Goal: Task Accomplishment & Management: Use online tool/utility

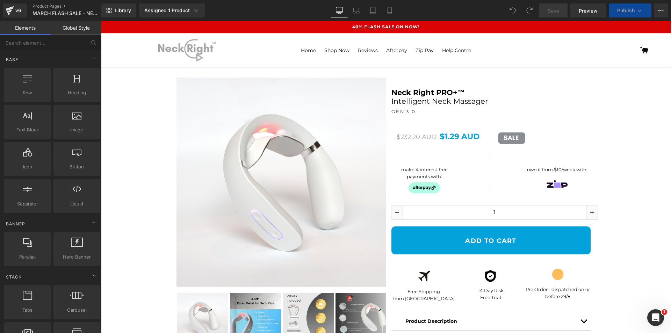
scroll to position [35, 0]
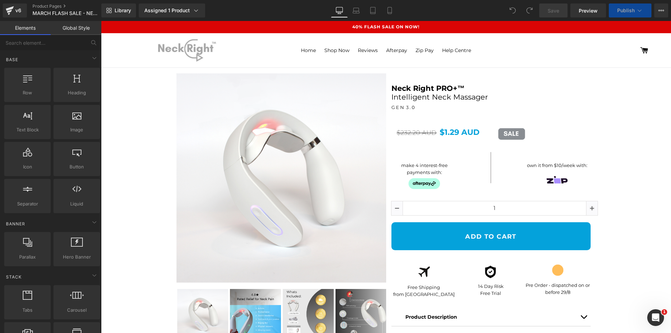
select select "Black"
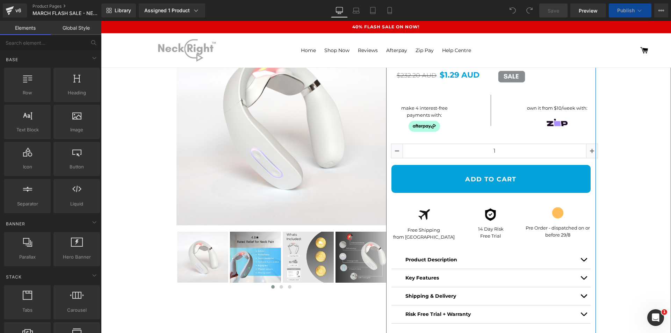
scroll to position [105, 0]
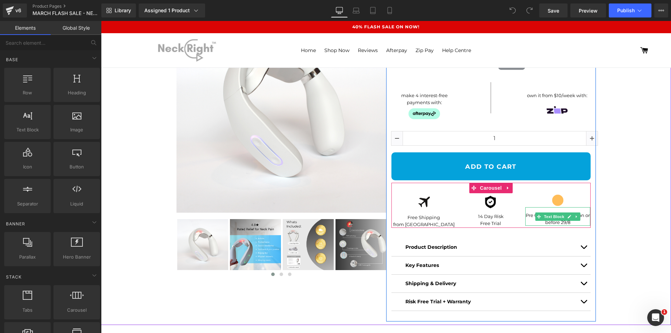
click at [530, 216] on p "Pre Order - dispatched on or before 29/8" at bounding box center [557, 219] width 65 height 14
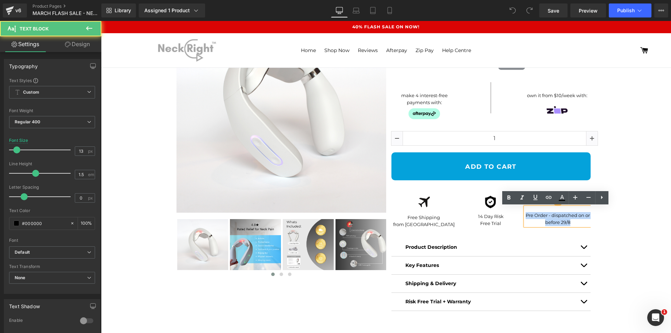
drag, startPoint x: 523, startPoint y: 217, endPoint x: 575, endPoint y: 222, distance: 51.6
click at [575, 222] on p "Pre Order - dispatched on or before 29/8" at bounding box center [557, 219] width 65 height 14
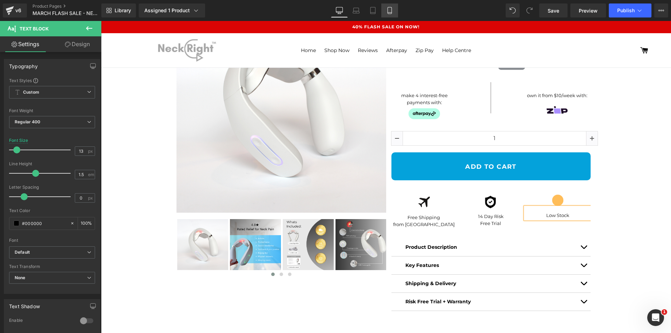
click at [393, 13] on icon at bounding box center [389, 10] width 7 height 7
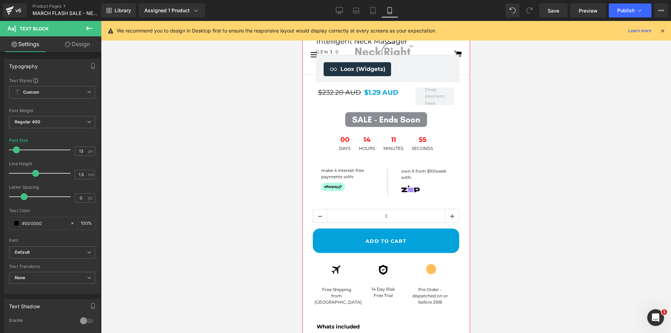
scroll to position [279, 0]
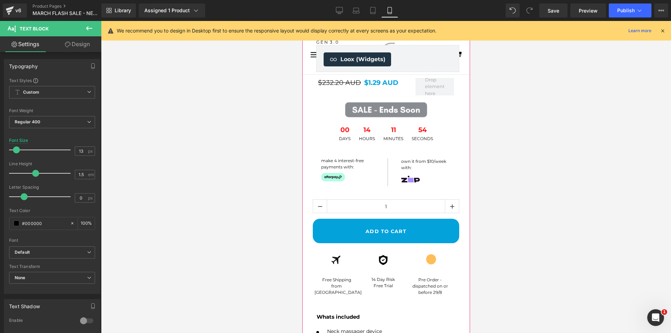
click at [423, 280] on div "Pre Order - dispatched on or before 29/8 Text Block" at bounding box center [430, 280] width 44 height 30
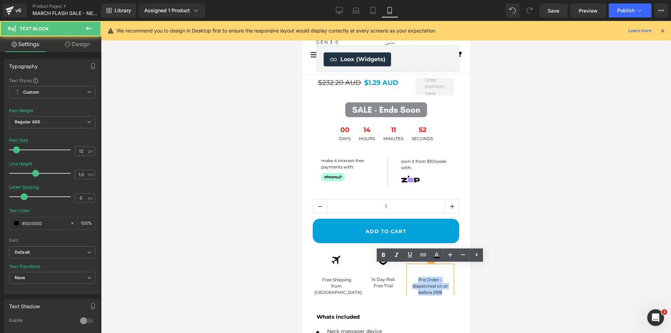
drag, startPoint x: 418, startPoint y: 279, endPoint x: 454, endPoint y: 294, distance: 39.2
click at [444, 293] on div "Pre Order - dispatched on or before 29/8" at bounding box center [430, 280] width 44 height 30
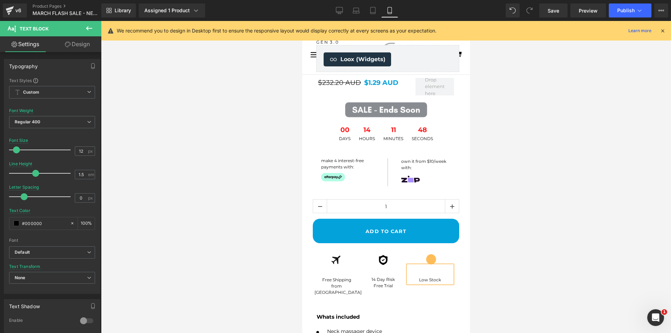
drag, startPoint x: 507, startPoint y: 262, endPoint x: 509, endPoint y: 257, distance: 4.9
click at [509, 261] on div at bounding box center [386, 177] width 570 height 312
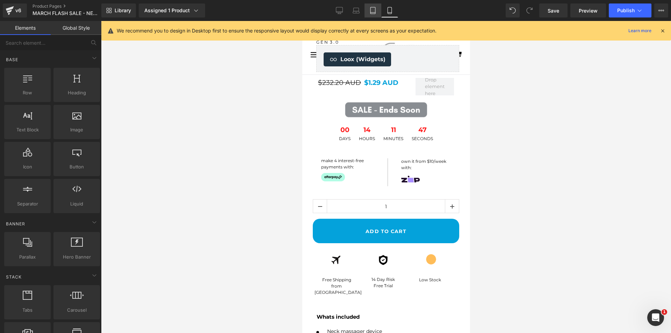
click at [372, 15] on link "Tablet" at bounding box center [372, 10] width 17 height 14
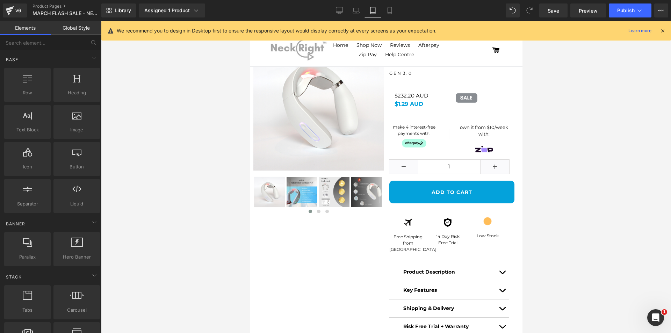
scroll to position [52, 0]
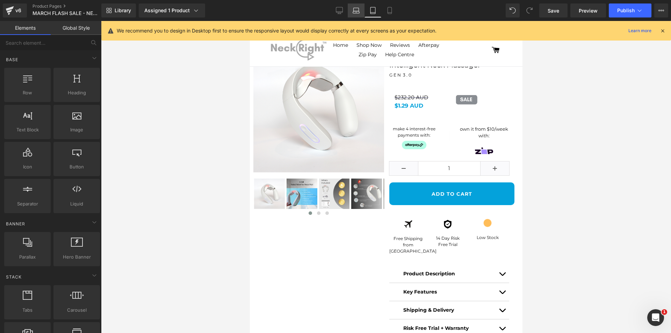
drag, startPoint x: 356, startPoint y: 12, endPoint x: 278, endPoint y: 126, distance: 138.4
click at [356, 12] on icon at bounding box center [355, 10] width 7 height 7
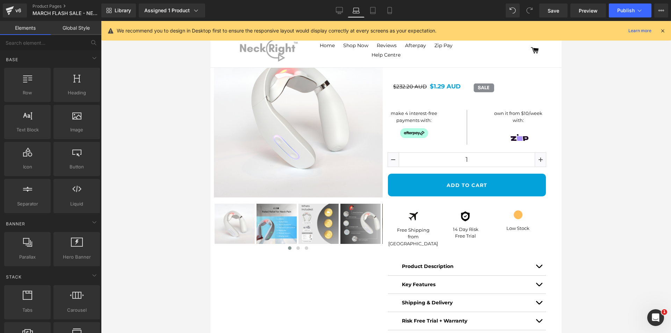
scroll to position [87, 0]
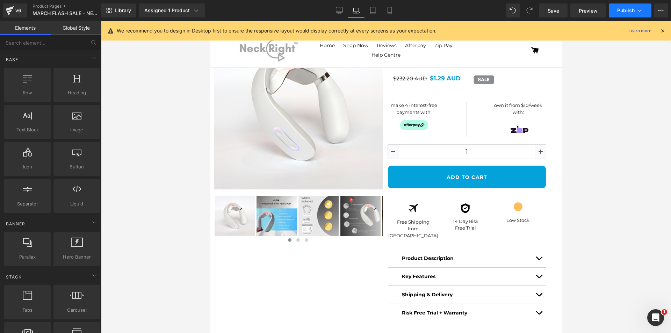
click at [633, 7] on button "Publish" at bounding box center [630, 10] width 43 height 14
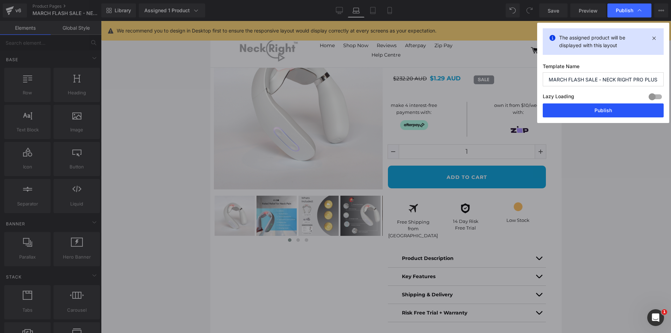
click at [613, 108] on button "Publish" at bounding box center [602, 110] width 121 height 14
